Goal: Transaction & Acquisition: Purchase product/service

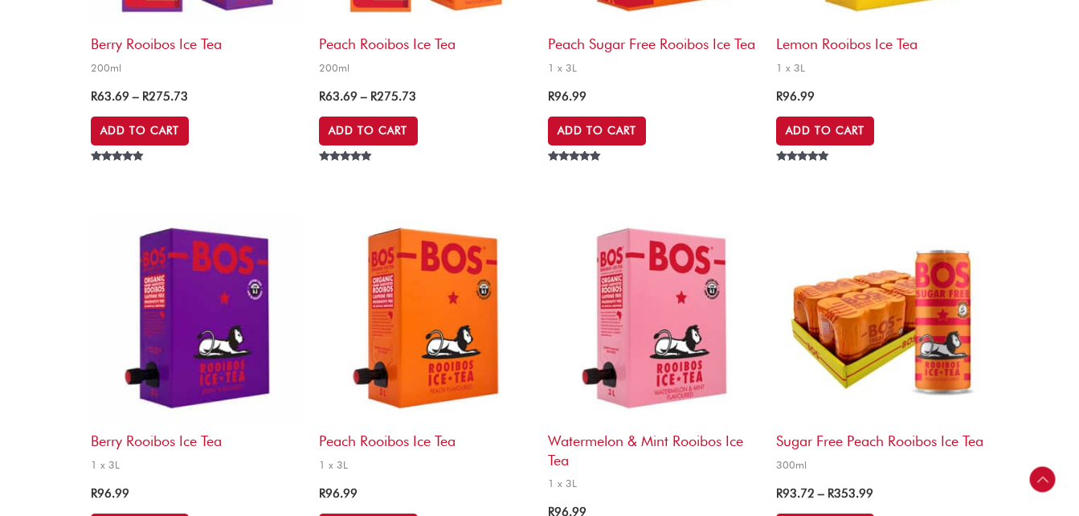
scroll to position [884, 0]
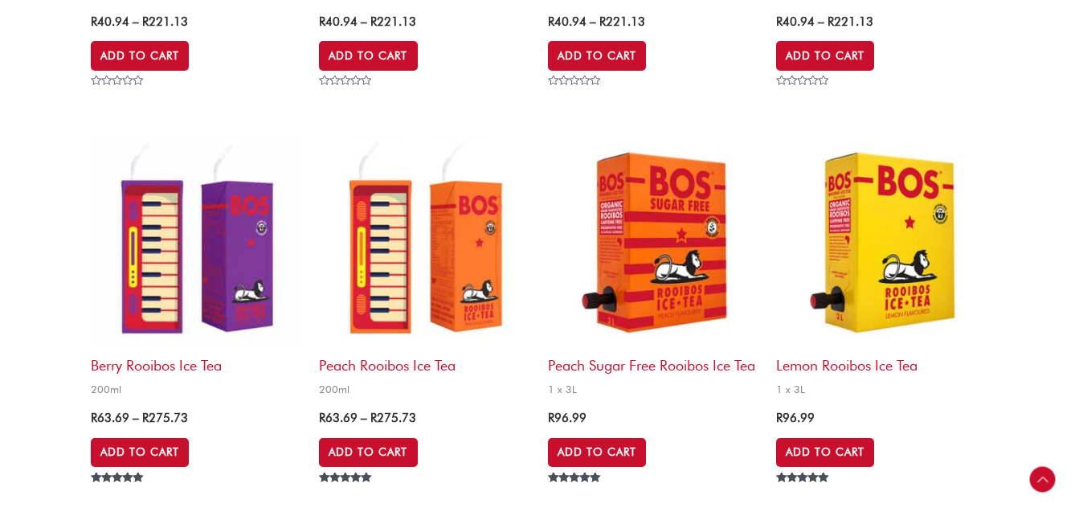
click at [426, 283] on img at bounding box center [425, 242] width 212 height 212
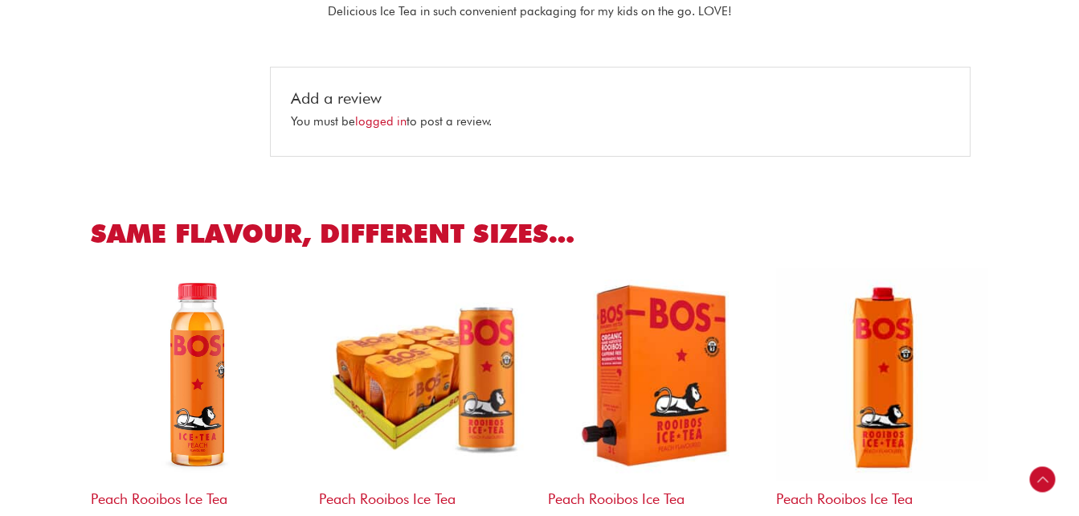
scroll to position [482, 0]
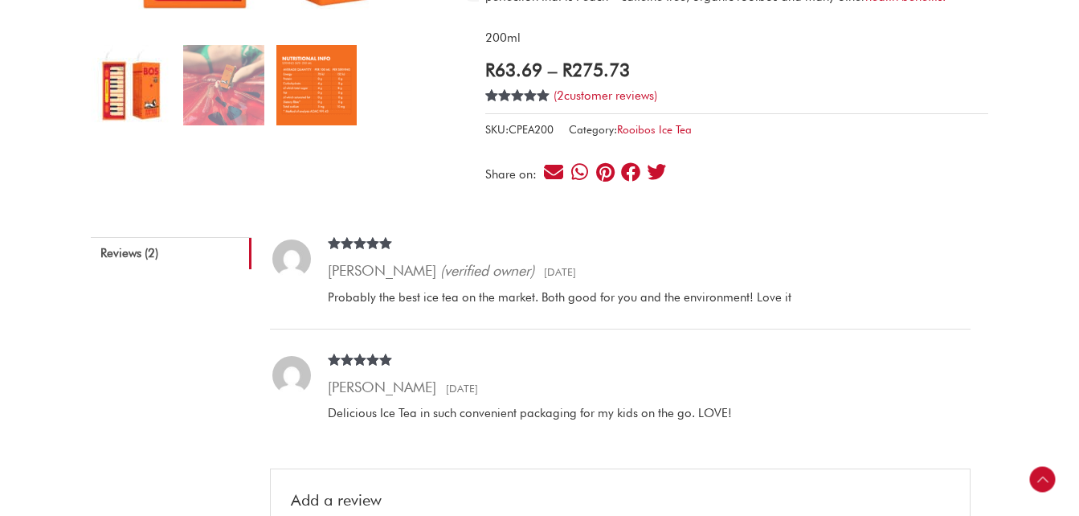
click at [329, 99] on img at bounding box center [316, 85] width 80 height 80
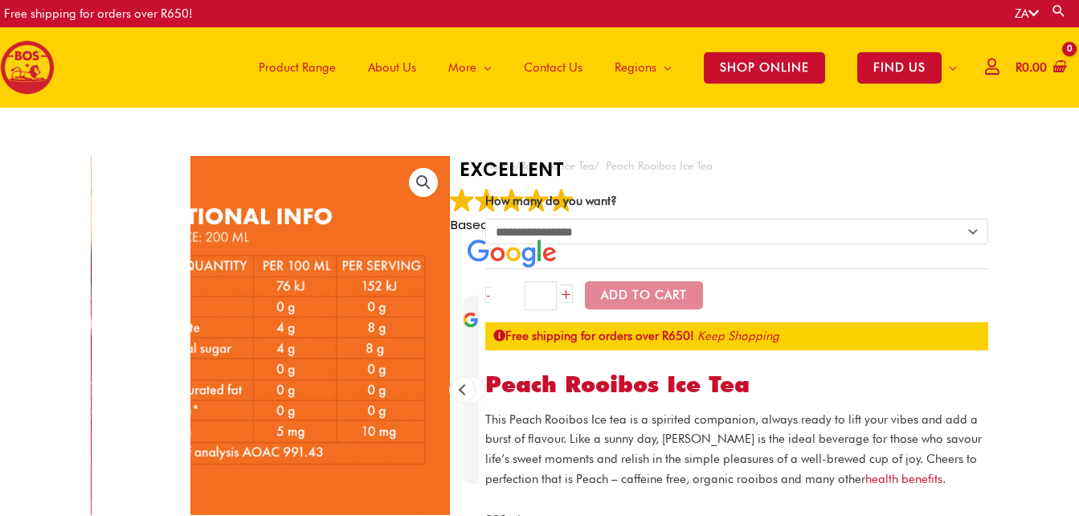
scroll to position [241, 0]
